Goal: Contribute content

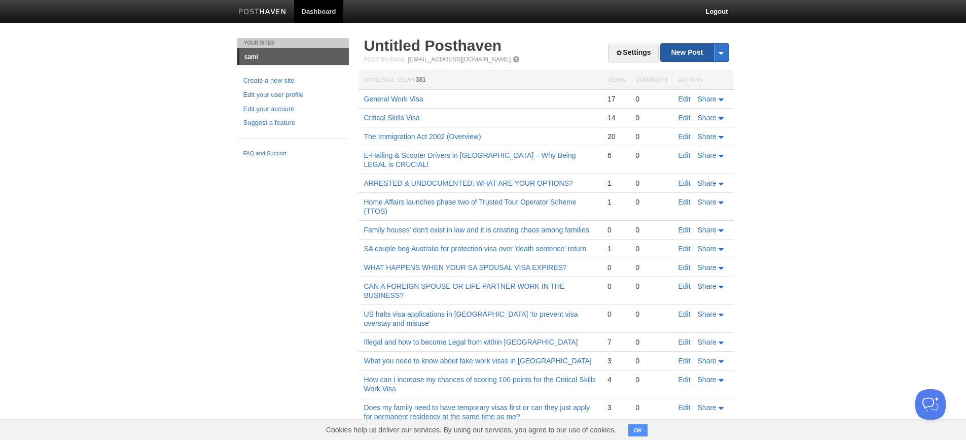
click at [695, 52] on link "New Post" at bounding box center [694, 53] width 67 height 18
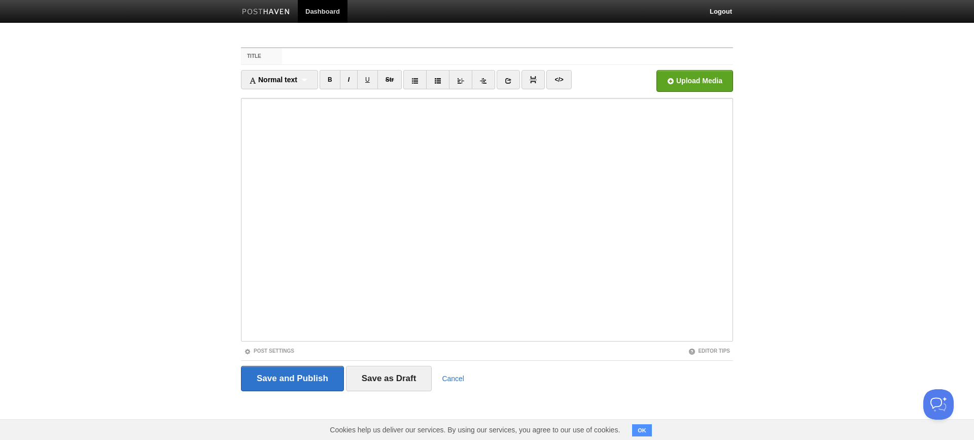
click at [507, 56] on input "Title" at bounding box center [507, 56] width 451 height 16
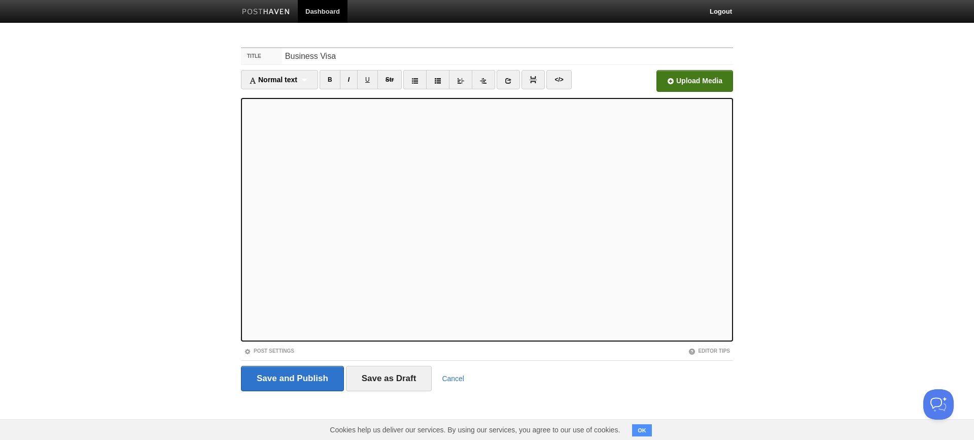
type input "Business Visa"
click at [695, 81] on input "file" at bounding box center [389, 84] width 768 height 52
click at [292, 378] on input "Save and Publish" at bounding box center [292, 378] width 103 height 25
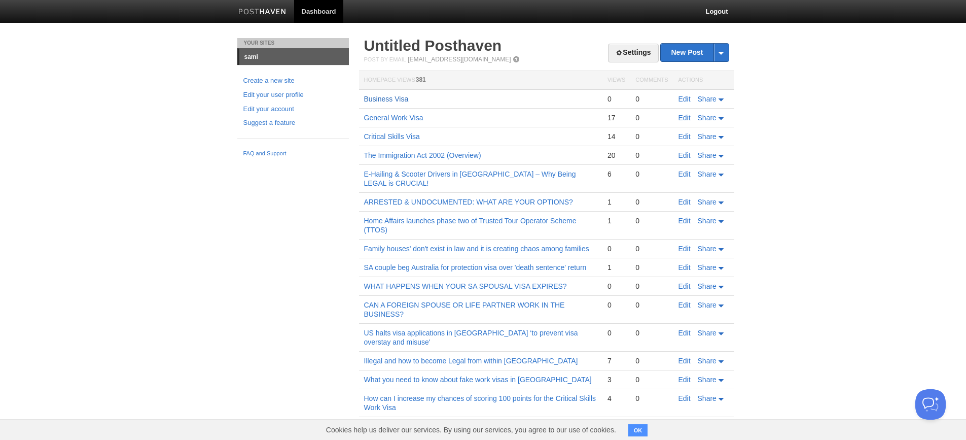
click at [364, 95] on link "Business Visa" at bounding box center [386, 99] width 45 height 8
